Goal: Information Seeking & Learning: Learn about a topic

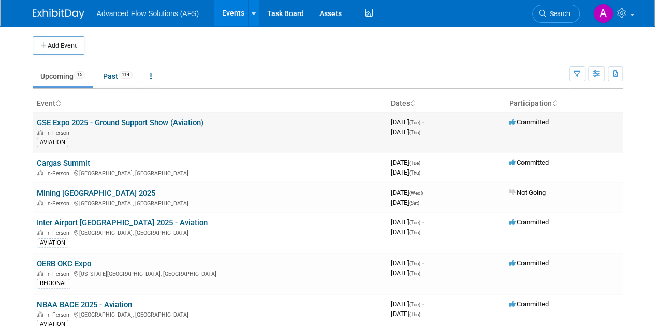
click at [149, 119] on link "GSE Expo 2025 - Ground Support Show (Aviation)" at bounding box center [120, 122] width 167 height 9
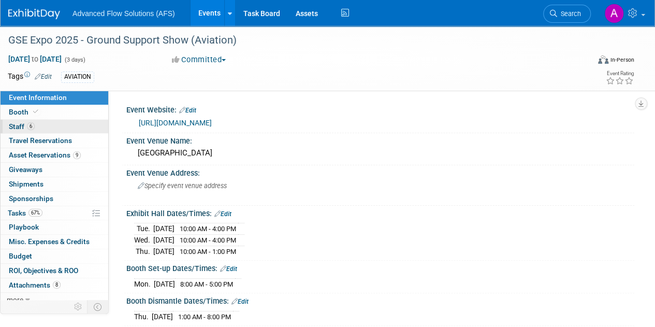
click at [63, 124] on link "6 Staff 6" at bounding box center [55, 127] width 108 height 14
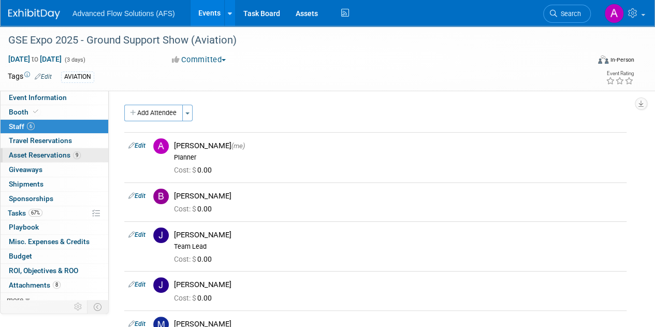
click at [56, 155] on span "Asset Reservations 9" at bounding box center [45, 155] width 72 height 8
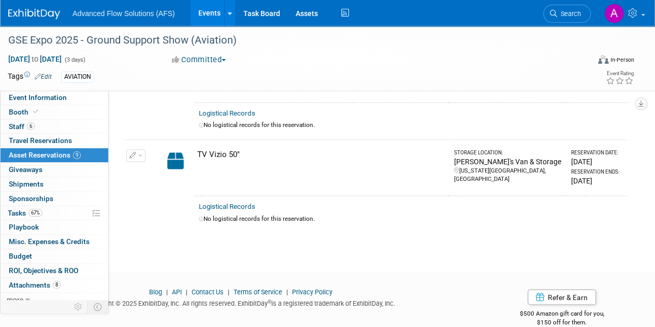
scroll to position [768, 0]
click at [41, 100] on span "Event Information" at bounding box center [38, 97] width 58 height 8
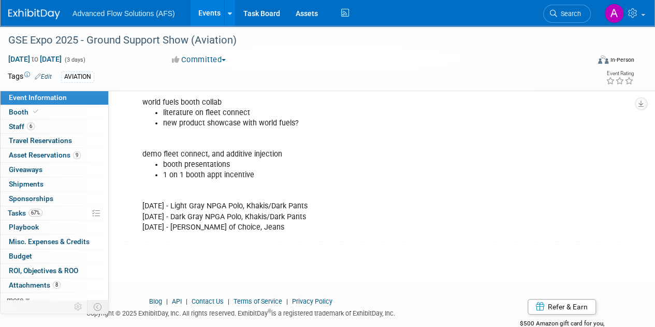
scroll to position [350, 0]
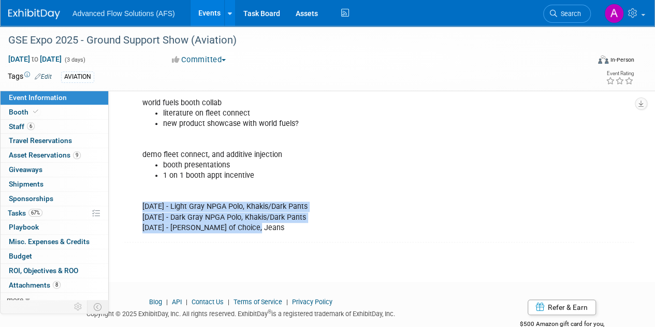
drag, startPoint x: 258, startPoint y: 223, endPoint x: 142, endPoint y: 205, distance: 116.8
click at [142, 205] on div "Must arrive by [DATE], Late fee afterwards world fuels booth collab literature …" at bounding box center [334, 149] width 399 height 177
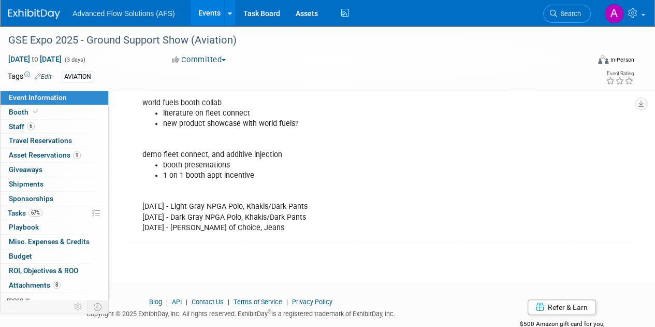
drag, startPoint x: 209, startPoint y: 196, endPoint x: 250, endPoint y: 225, distance: 49.7
click at [250, 225] on div "Must arrive by [DATE], Late fee afterwards world fuels booth collab literature …" at bounding box center [334, 149] width 399 height 177
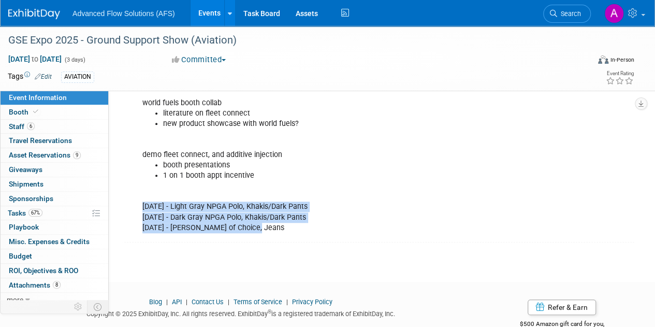
drag, startPoint x: 254, startPoint y: 225, endPoint x: 142, endPoint y: 201, distance: 114.4
click at [142, 201] on div "Must arrive by [DATE], Late fee afterwards world fuels booth collab literature …" at bounding box center [334, 149] width 399 height 177
copy div "[DATE] - Light Gray NPGA Polo, Khakis/Dark Pants [DATE] - Dark Gray NPGA Polo, …"
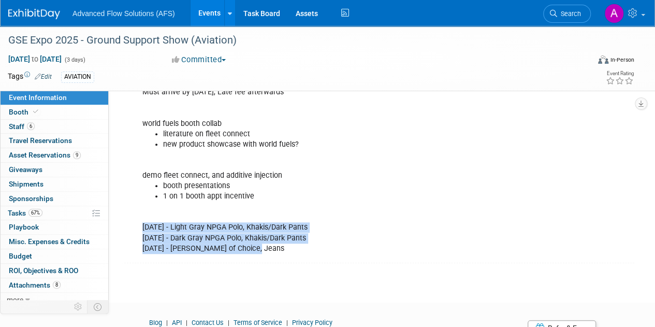
scroll to position [329, 0]
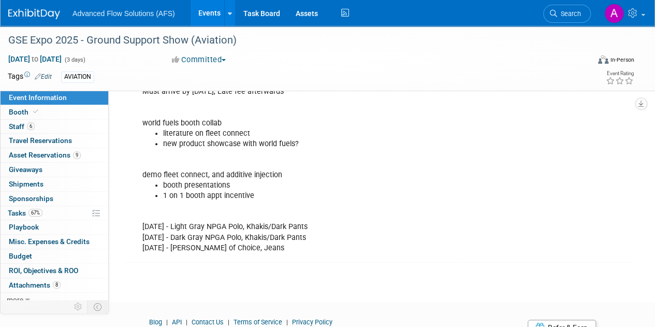
click at [285, 184] on li "booth presentations" at bounding box center [345, 185] width 365 height 10
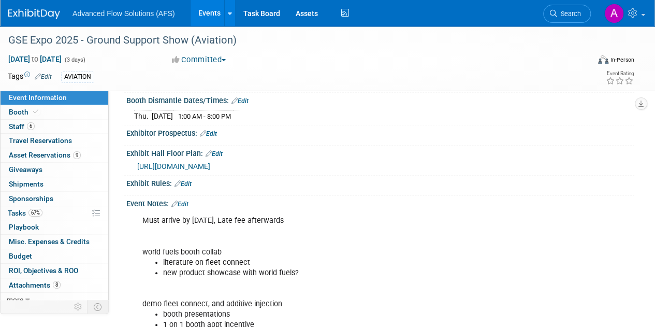
scroll to position [200, 0]
